Goal: Register for event/course

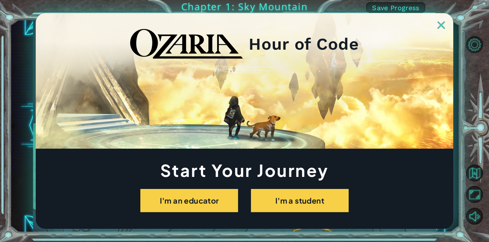
click at [399, 10] on div "Hour of Code Start Your Journey I'm an educator I'm a student" at bounding box center [244, 121] width 489 height 242
click at [386, 4] on div "Hour of Code Start Your Journey I'm an educator I'm a student" at bounding box center [244, 121] width 489 height 242
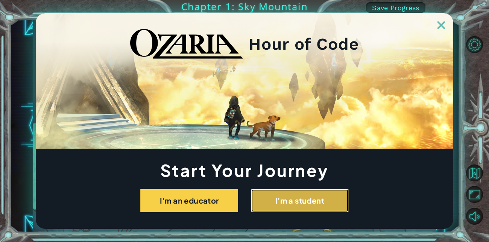
click at [312, 205] on button "I'm a student" at bounding box center [300, 200] width 98 height 23
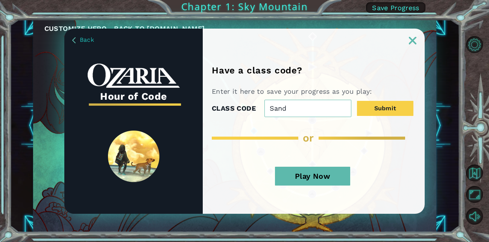
type input "SandShipHill"
click at [387, 101] on button "Submit" at bounding box center [385, 108] width 56 height 15
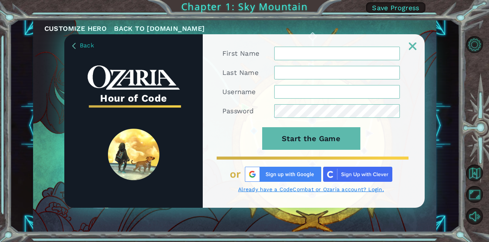
click at [326, 56] on input "First Name" at bounding box center [337, 54] width 126 height 14
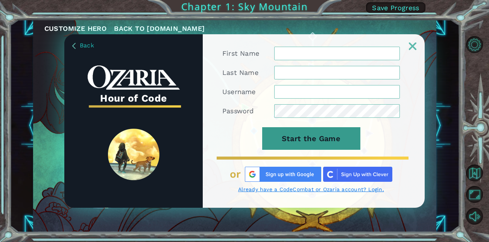
click at [341, 141] on button "Start the Game" at bounding box center [311, 138] width 98 height 23
click at [335, 133] on button "Start the Game" at bounding box center [311, 138] width 98 height 23
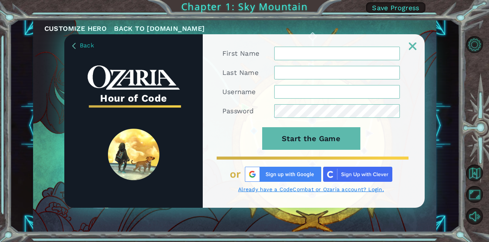
click at [271, 175] on img at bounding box center [283, 174] width 76 height 15
click at [296, 189] on link "Already have a CodeCombat or Ozaria account? Login." at bounding box center [311, 189] width 178 height 7
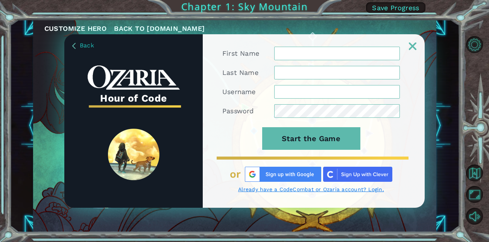
click at [296, 189] on link "Already have a CodeCombat or Ozaria account? Login." at bounding box center [311, 189] width 178 height 7
